Goal: Transaction & Acquisition: Purchase product/service

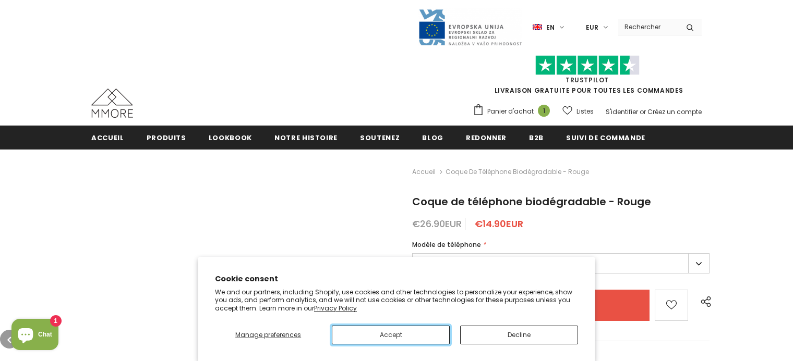
click at [391, 335] on button "Accept" at bounding box center [391, 335] width 118 height 19
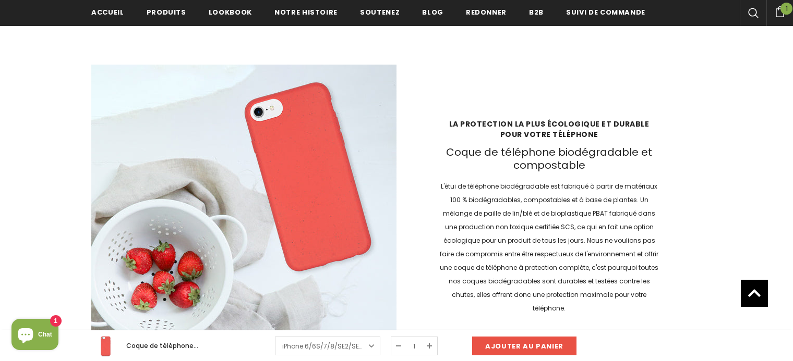
scroll to position [1446, 0]
